Goal: Information Seeking & Learning: Check status

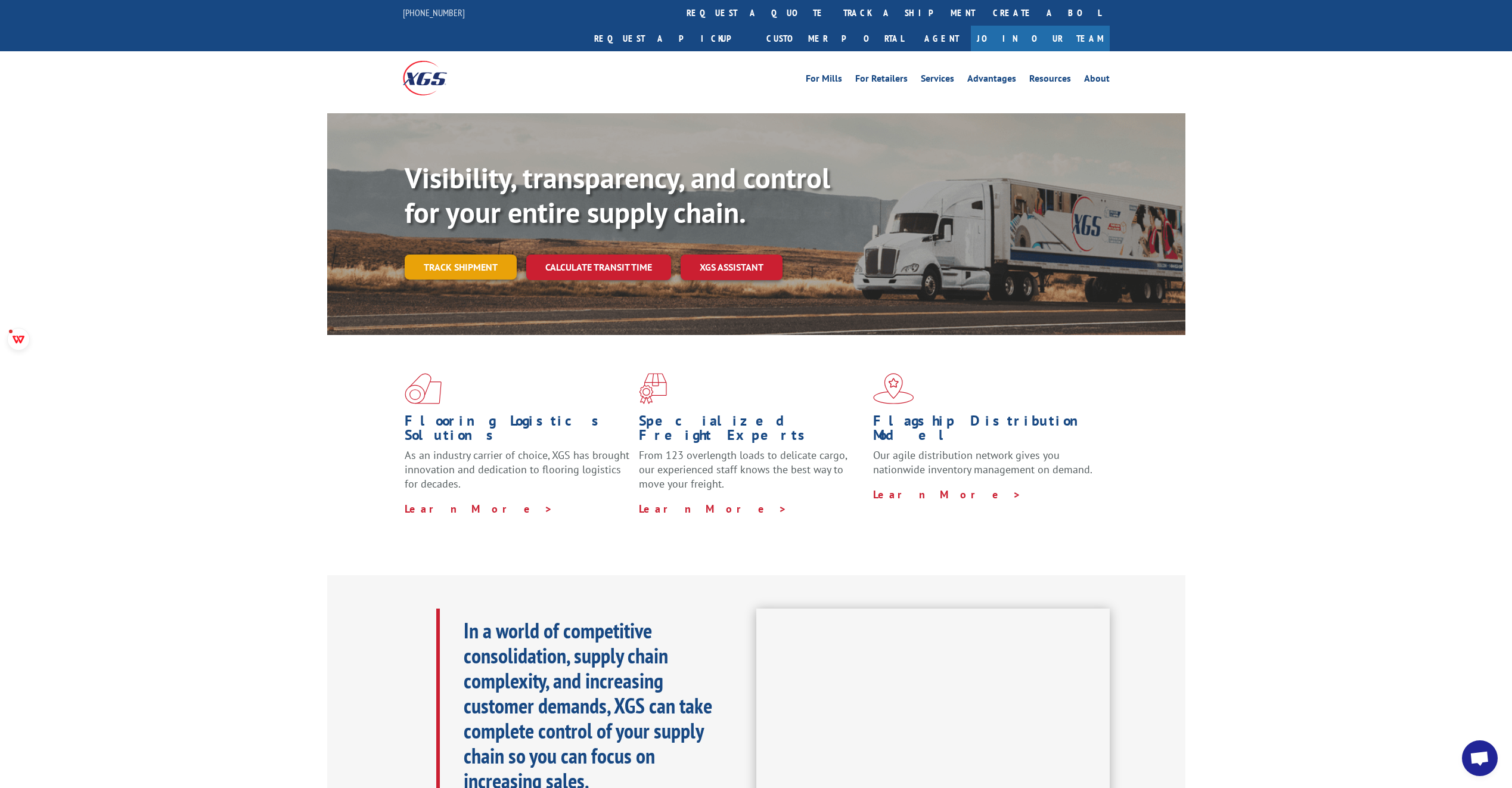
click at [464, 255] on link "Track shipment" at bounding box center [461, 267] width 112 height 25
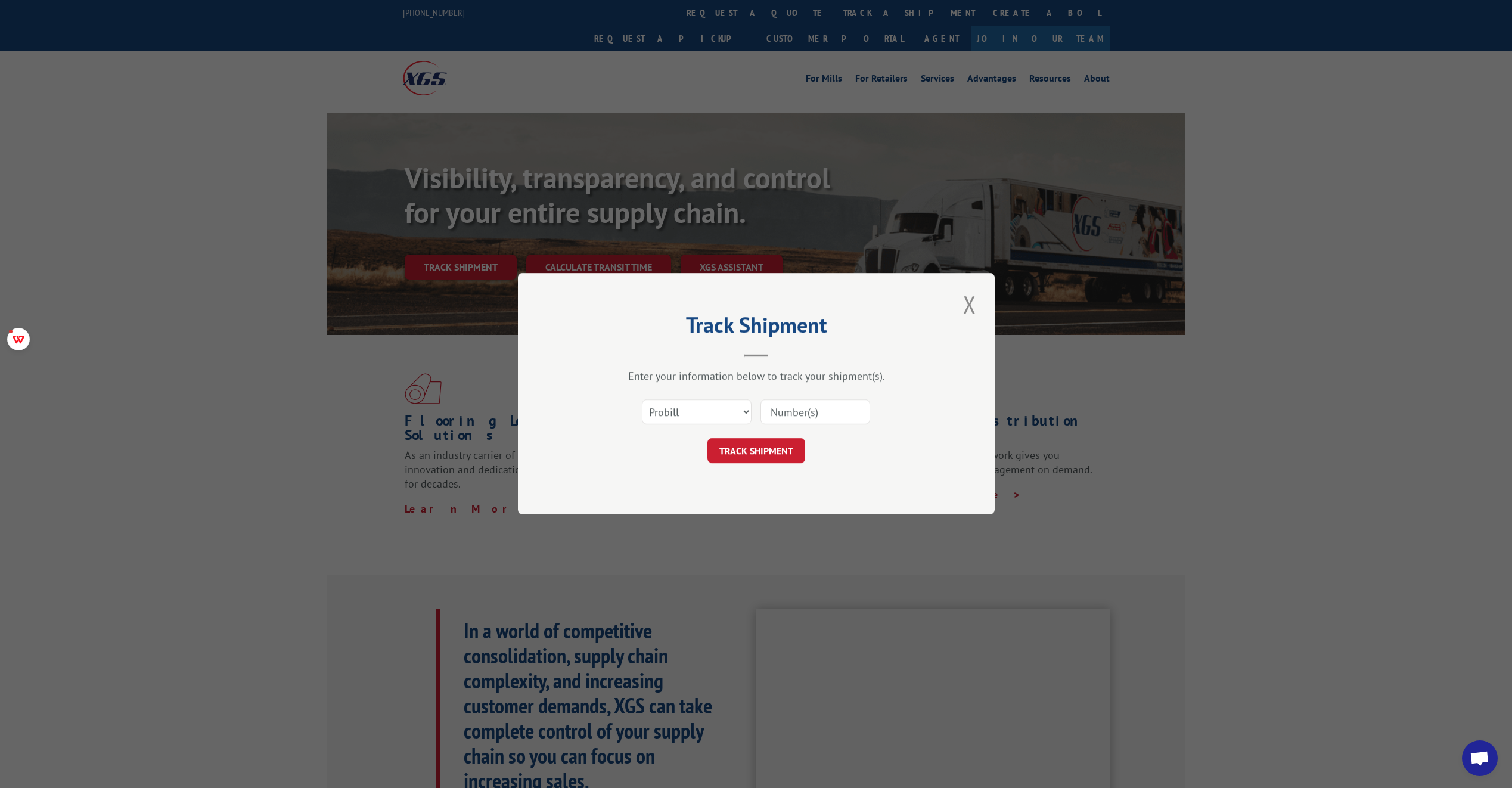
click at [815, 415] on input at bounding box center [815, 412] width 110 height 25
paste input "14798246"
type input "14798246"
click at [751, 451] on button "TRACK SHIPMENT" at bounding box center [756, 451] width 98 height 25
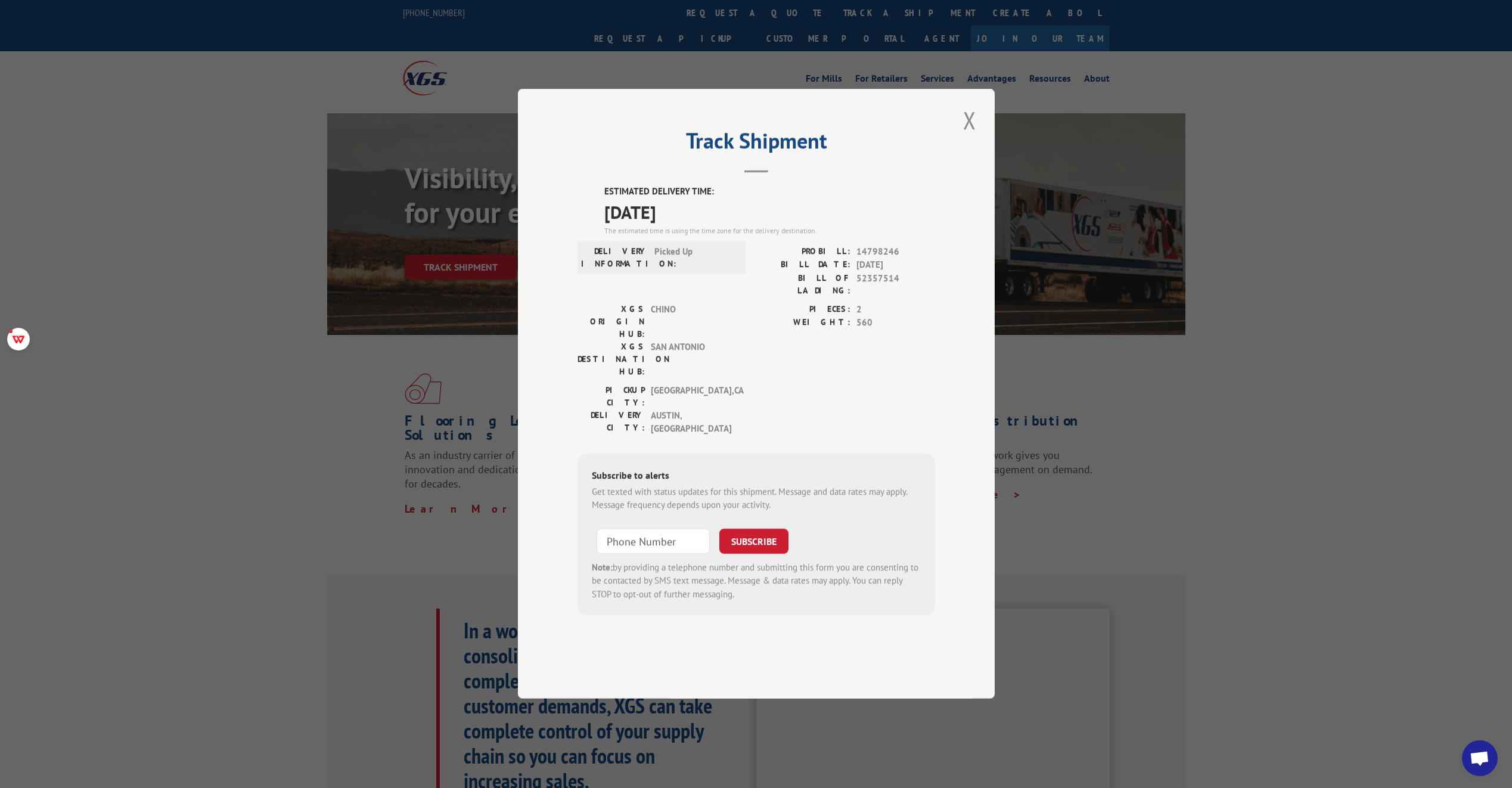
click at [364, 356] on div "Track Shipment ESTIMATED DELIVERY TIME: [DATE] The estimated time is using the …" at bounding box center [756, 394] width 1512 height 788
click at [975, 137] on button "Close modal" at bounding box center [970, 120] width 20 height 33
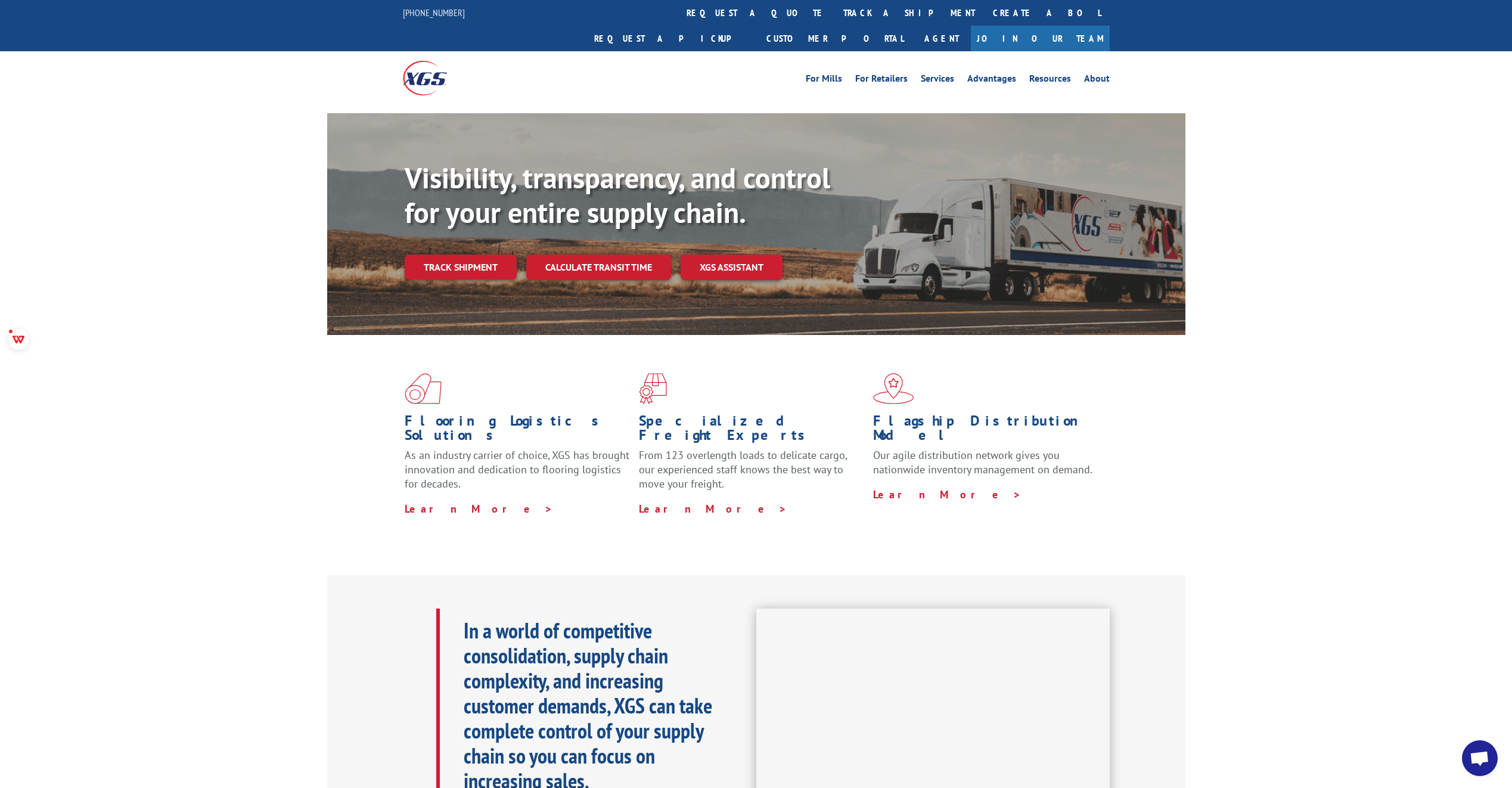
click at [430, 255] on link "Track shipment" at bounding box center [461, 267] width 112 height 25
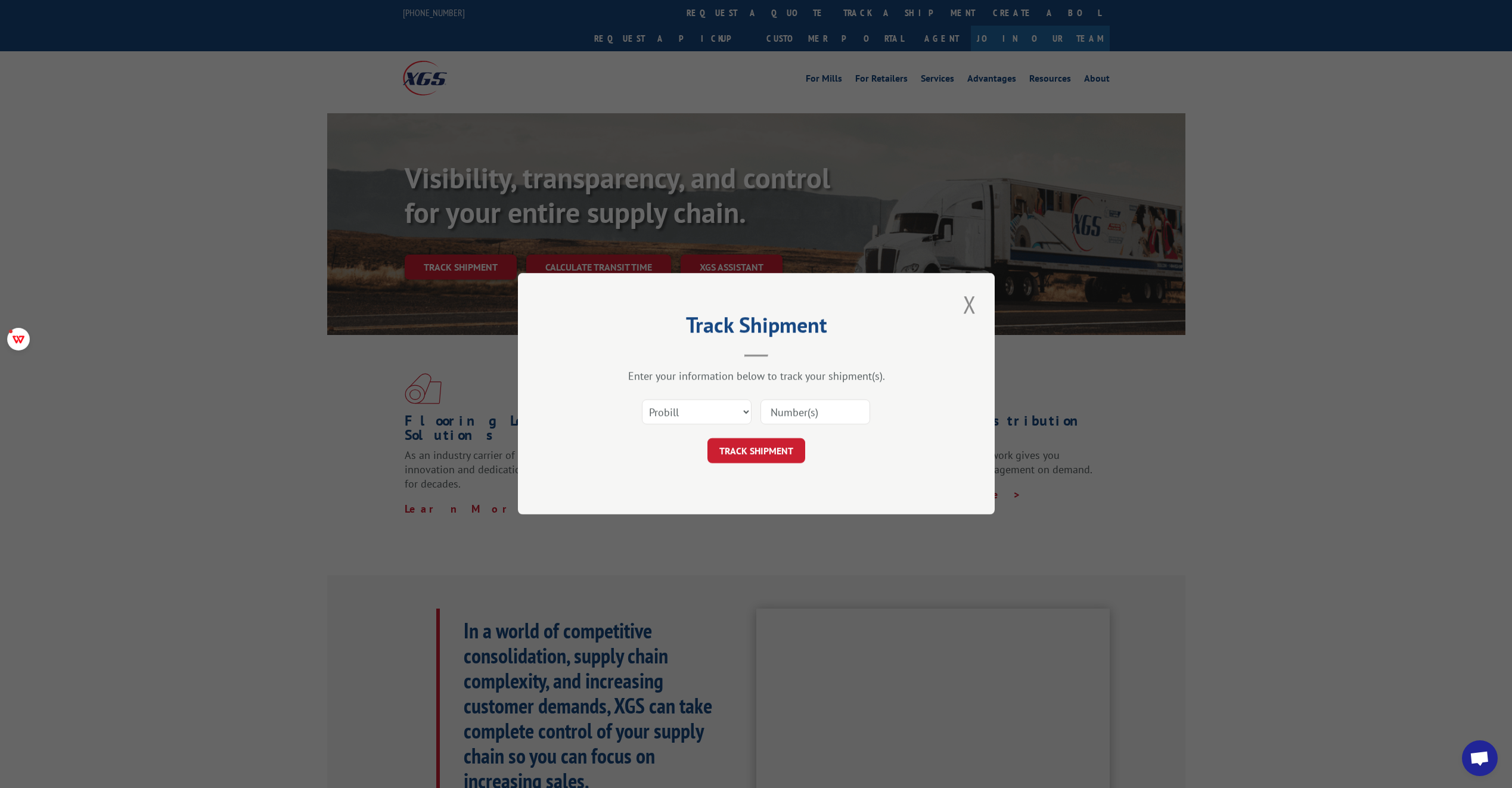
click at [833, 414] on input at bounding box center [815, 412] width 110 height 25
paste input "17108433"
type input "17108433"
click at [766, 451] on button "TRACK SHIPMENT" at bounding box center [756, 451] width 98 height 25
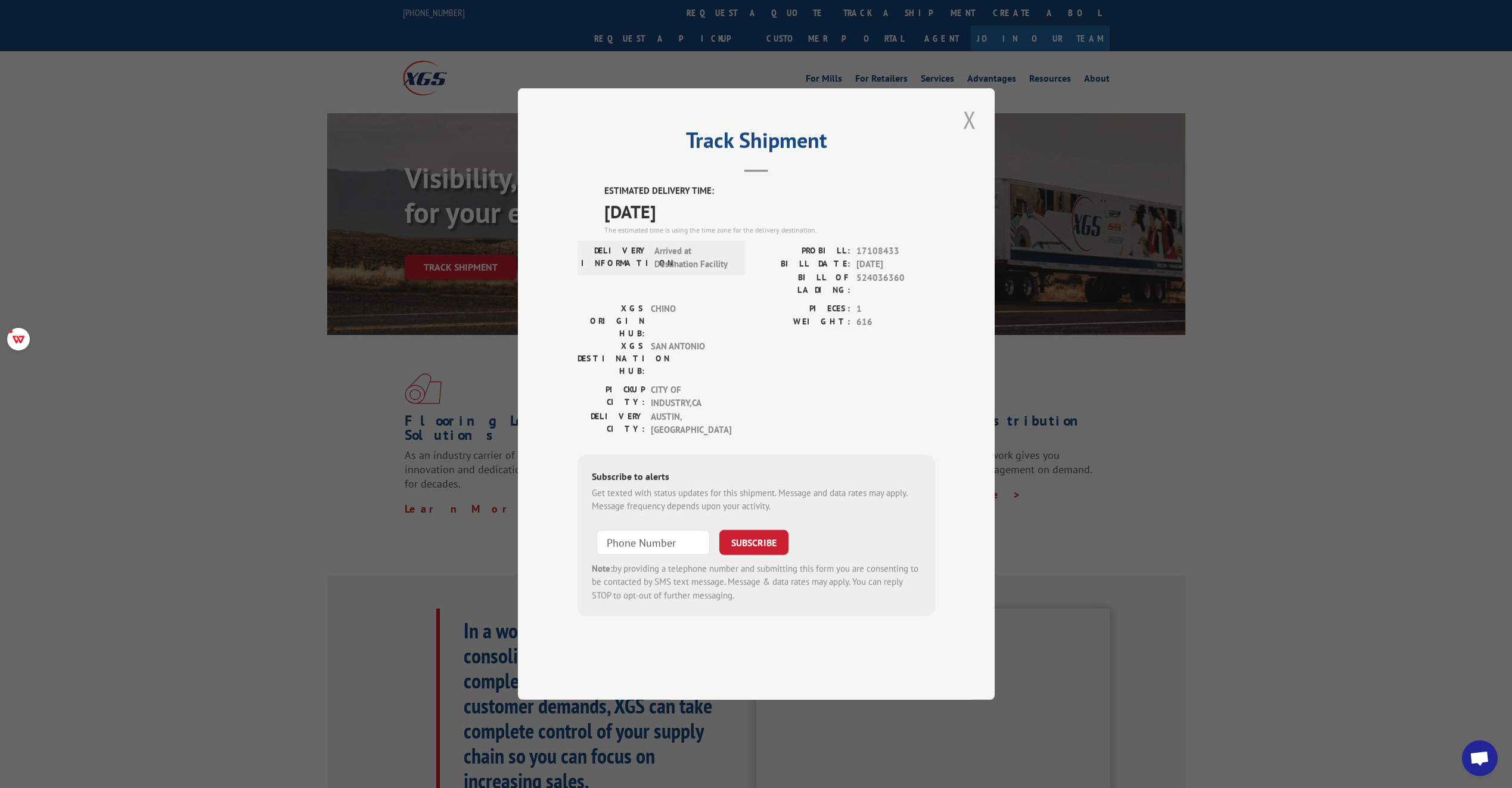
click at [968, 136] on button "Close modal" at bounding box center [970, 119] width 20 height 33
